Goal: Information Seeking & Learning: Learn about a topic

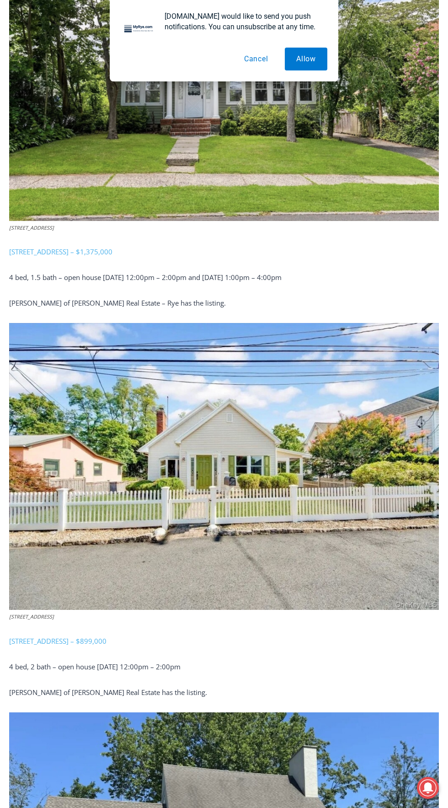
scroll to position [496, 0]
click at [0, 0] on div "Your Search is Over Everything You Need to Know About Rye for FREE in Your Inbo…" at bounding box center [0, 0] width 0 height 0
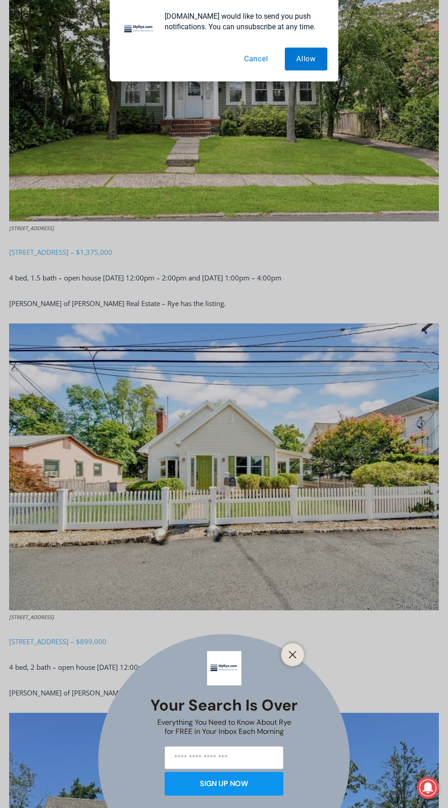
click at [305, 461] on div "Your Search is Over Everything You Need to Know About Rye for FREE in Your Inbo…" at bounding box center [224, 404] width 448 height 808
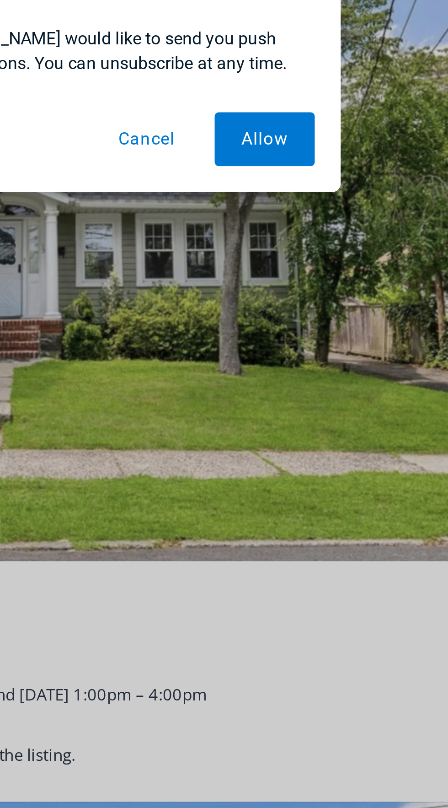
scroll to position [468, 0]
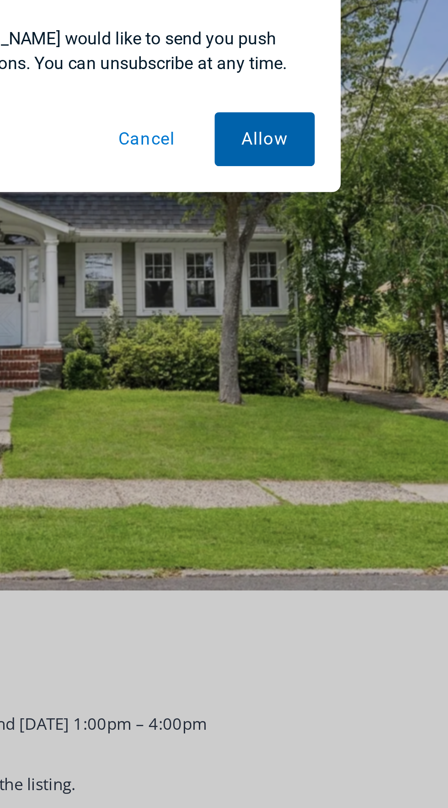
click at [313, 58] on button "Allow" at bounding box center [306, 59] width 43 height 23
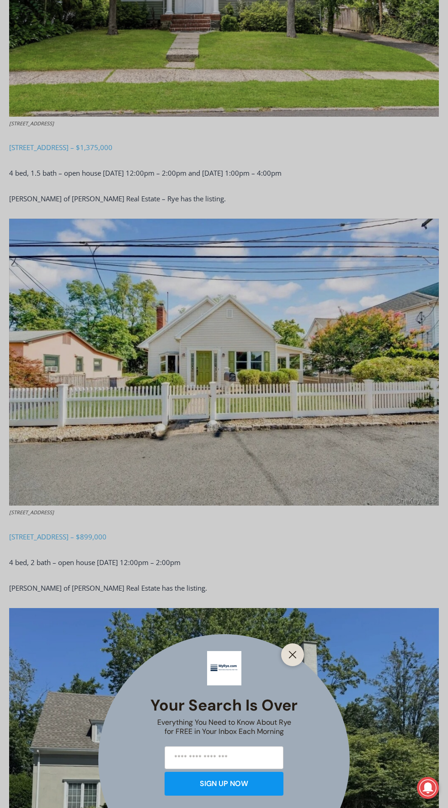
scroll to position [619, 0]
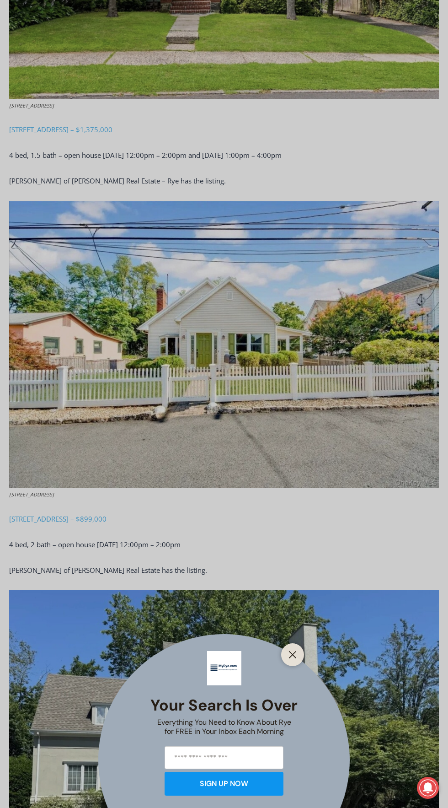
click at [311, 405] on div "Your Search is Over Everything You Need to Know About Rye for FREE in Your Inbo…" at bounding box center [224, 404] width 448 height 808
click at [302, 388] on div "Your Search is Over Everything You Need to Know About Rye for FREE in Your Inbo…" at bounding box center [224, 404] width 448 height 808
click at [109, 511] on div "Your Search is Over Everything You Need to Know About Rye for FREE in Your Inbo…" at bounding box center [224, 404] width 448 height 808
click at [100, 517] on div "Your Search is Over Everything You Need to Know About Rye for FREE in Your Inbo…" at bounding box center [224, 404] width 448 height 808
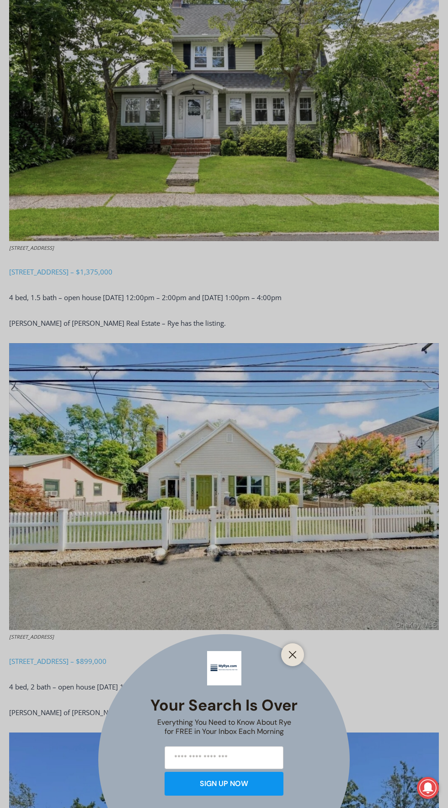
scroll to position [472, 0]
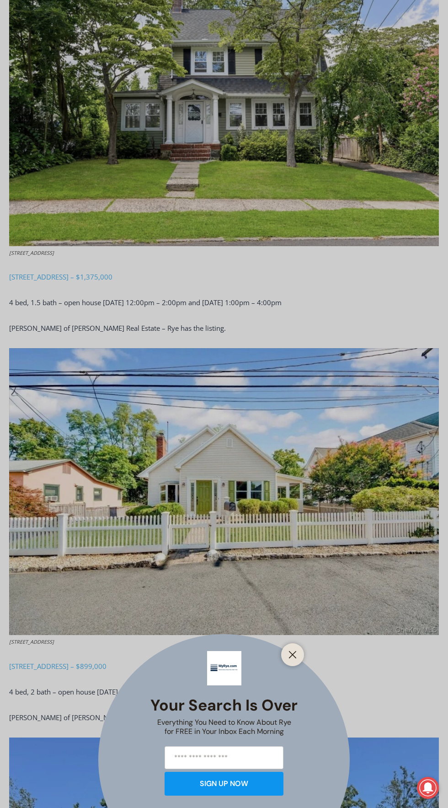
click at [272, 450] on div "Your Search is Over Everything You Need to Know About Rye for FREE in Your Inbo…" at bounding box center [224, 404] width 448 height 808
click at [262, 450] on div "Your Search is Over Everything You Need to Know About Rye for FREE in Your Inbo…" at bounding box center [224, 404] width 448 height 808
click at [298, 652] on button "Close" at bounding box center [292, 654] width 13 height 13
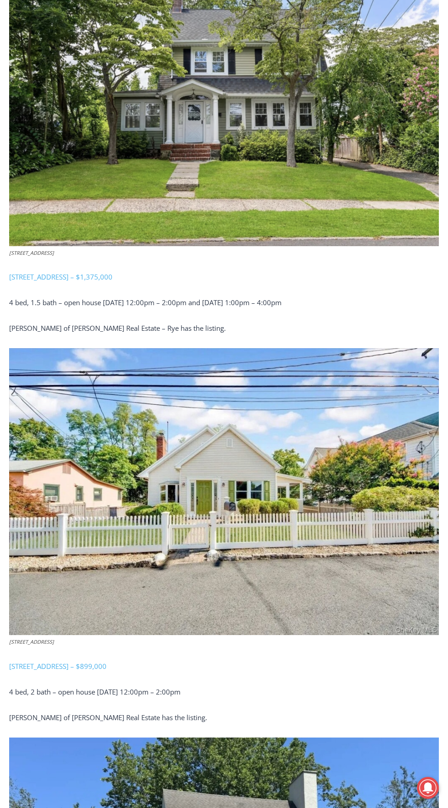
click at [225, 465] on img at bounding box center [224, 491] width 430 height 287
click at [106, 663] on span "[STREET_ADDRESS] – $899,000" at bounding box center [57, 666] width 97 height 9
click at [293, 498] on img at bounding box center [224, 491] width 430 height 287
click at [95, 666] on span "[STREET_ADDRESS] – $899,000" at bounding box center [57, 666] width 97 height 9
